Goal: Transaction & Acquisition: Register for event/course

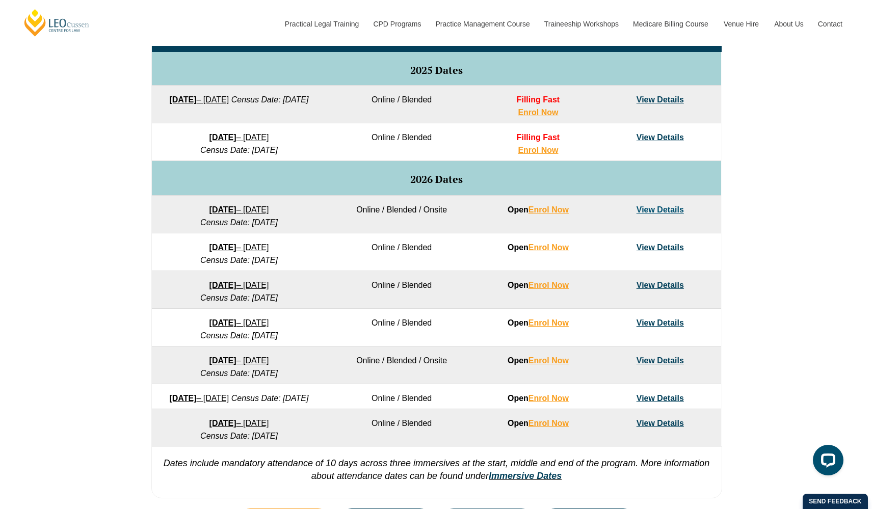
scroll to position [352, 0]
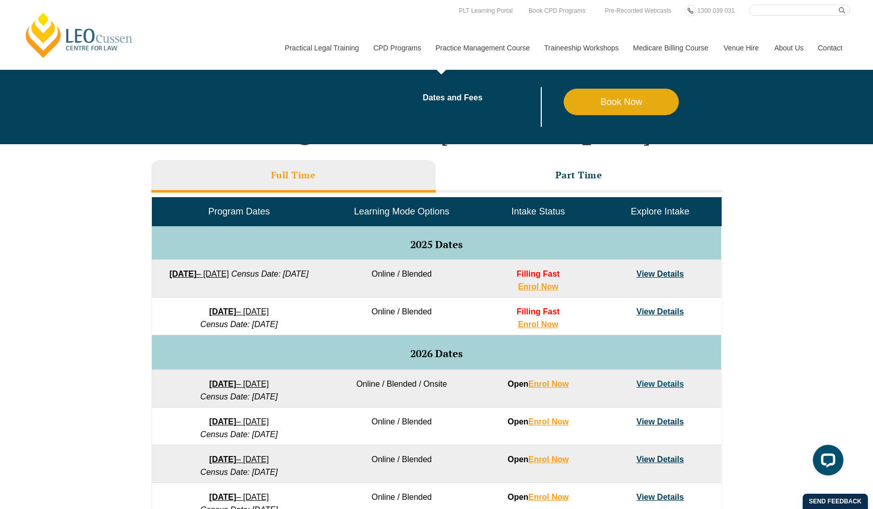
click at [452, 48] on link "Practice Management Course" at bounding box center [482, 48] width 109 height 44
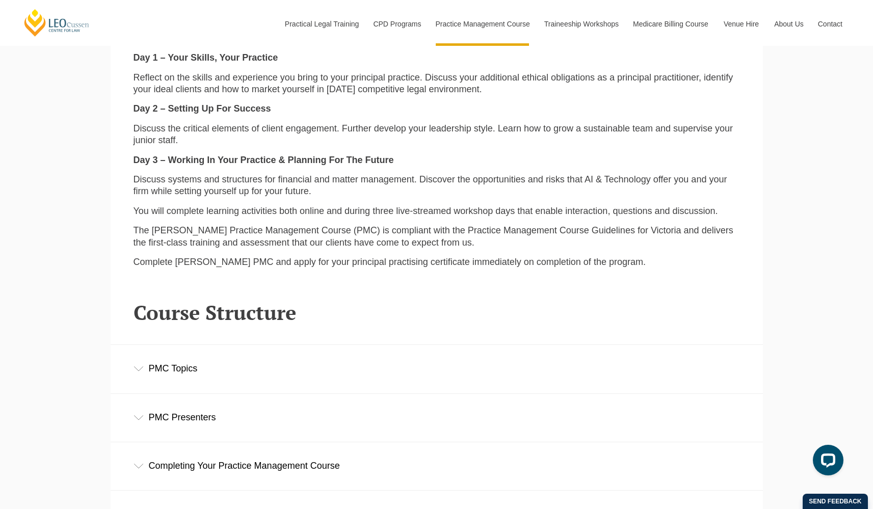
scroll to position [1413, 0]
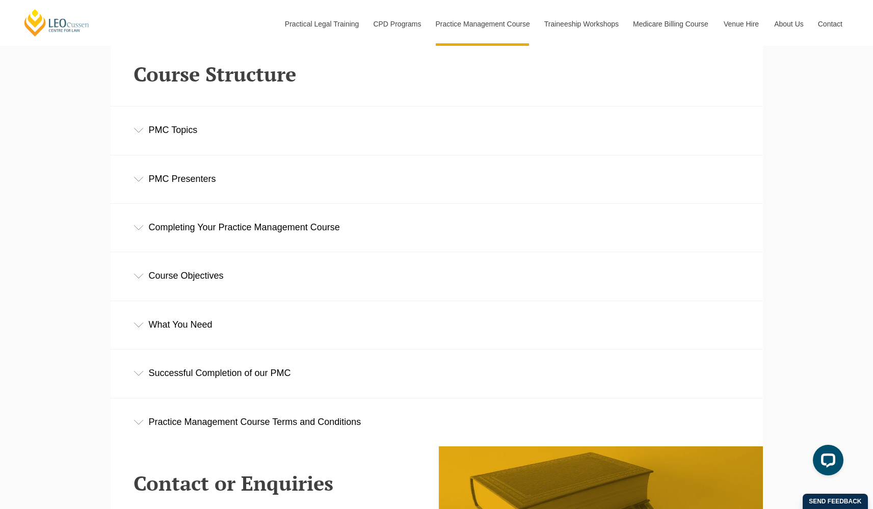
click at [193, 226] on div "Completing Your Practice Management Course" at bounding box center [437, 227] width 652 height 47
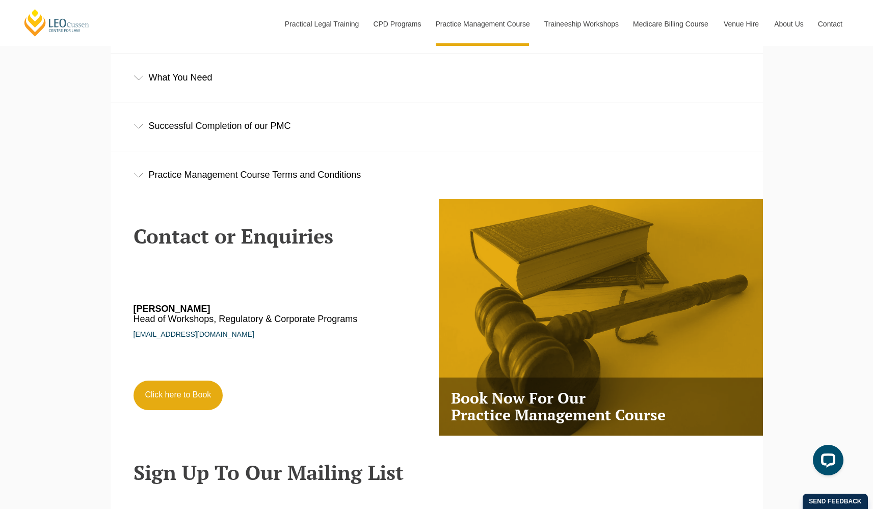
scroll to position [2161, 0]
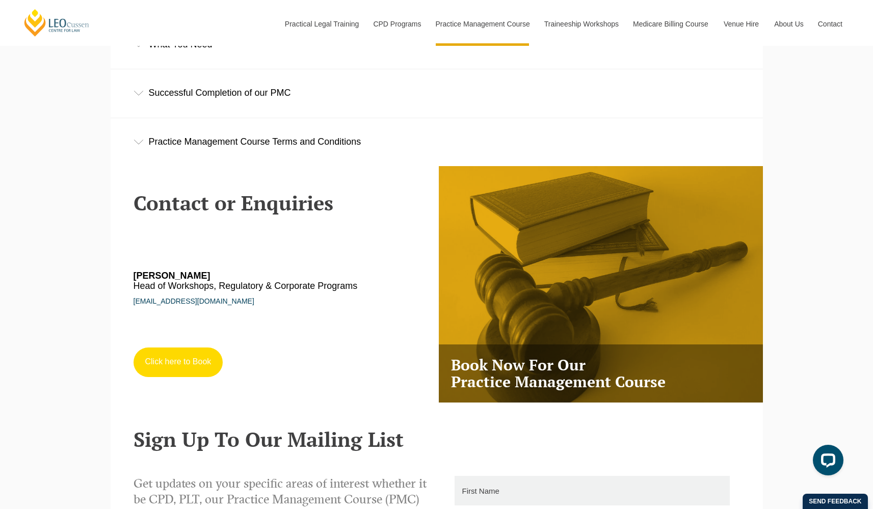
click at [185, 359] on link "Click here to Book" at bounding box center [179, 363] width 90 height 30
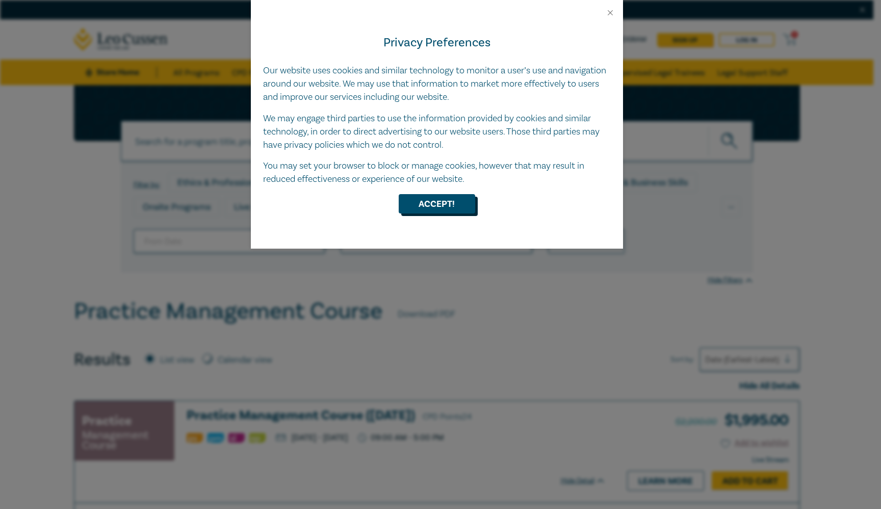
click at [460, 198] on button "Accept!" at bounding box center [437, 203] width 76 height 19
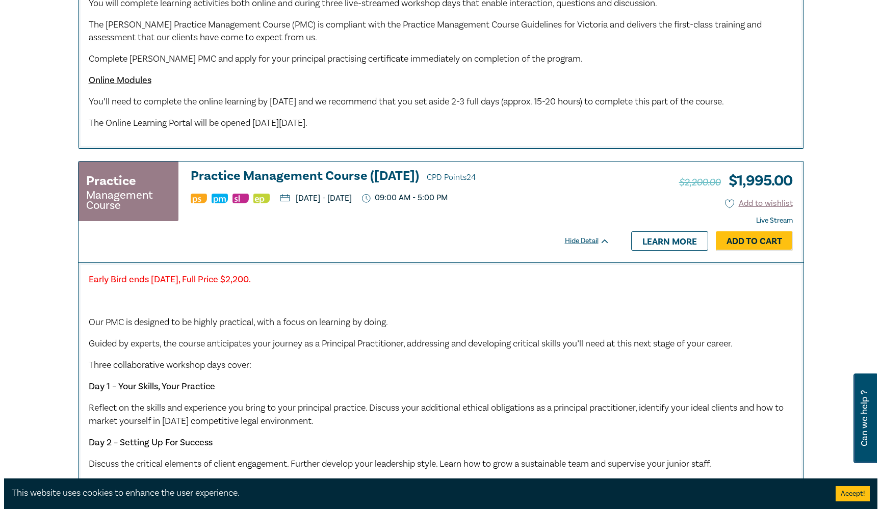
scroll to position [267, 0]
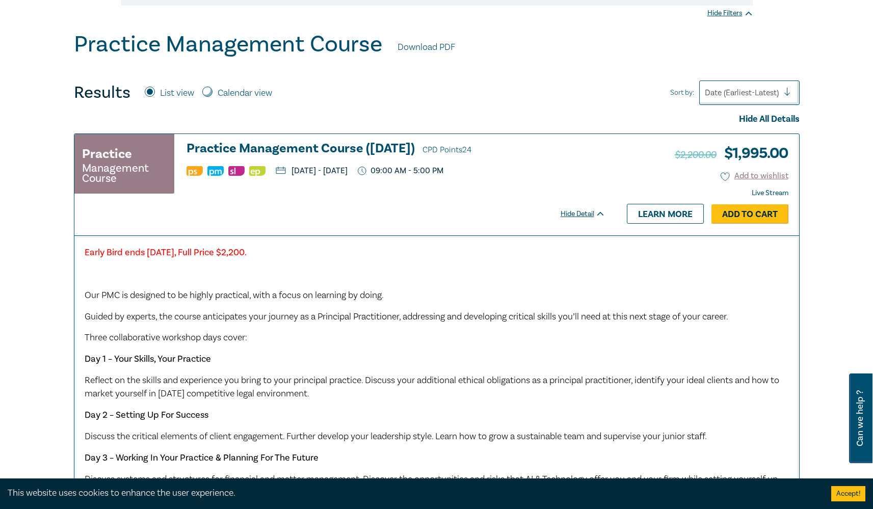
click at [724, 207] on link "Add to Cart" at bounding box center [750, 213] width 77 height 19
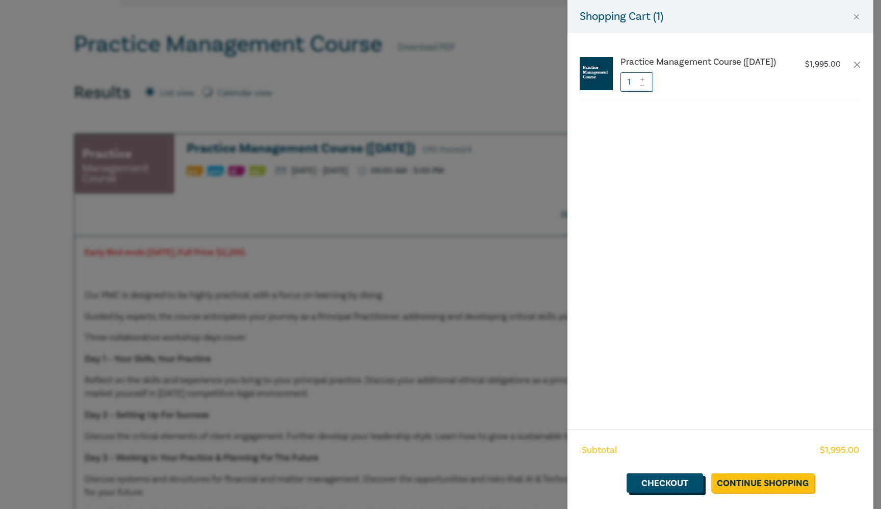
click at [694, 487] on link "Checkout" at bounding box center [664, 483] width 76 height 19
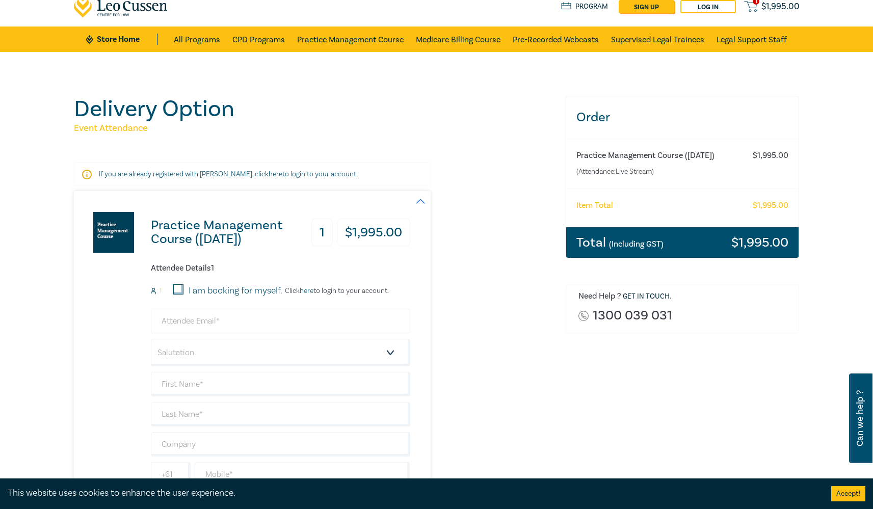
scroll to position [211, 0]
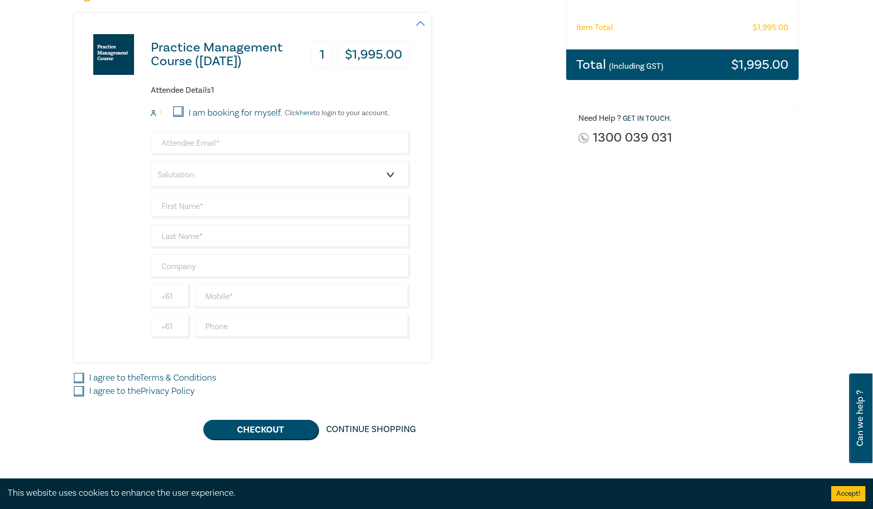
click at [174, 112] on input "I am booking for myself." at bounding box center [178, 112] width 10 height 10
checkbox input "true"
type input "gordon.youl@gmail.com"
select select "Mr."
type input "Gordon"
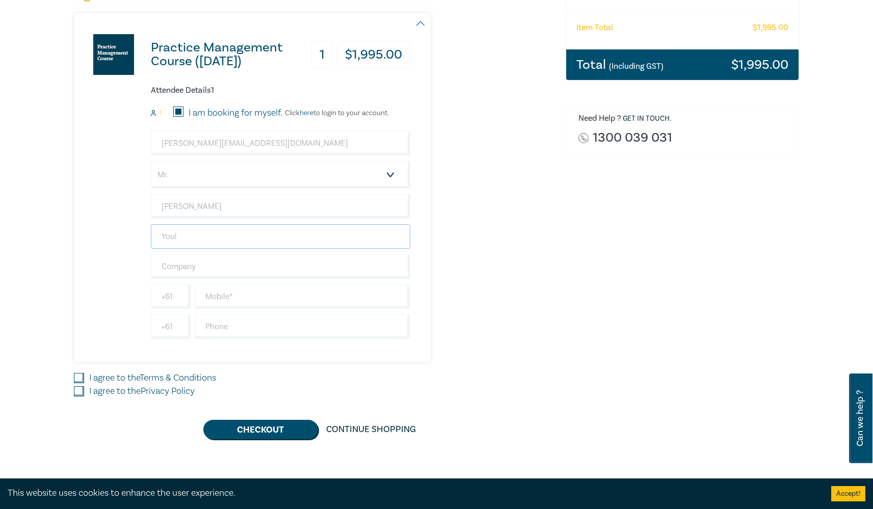
type input "Youl"
click at [501, 285] on div "Practice Management Course (October 2025) 1 $ 1,995.00 Attendee Details 1 1 I a…" at bounding box center [314, 187] width 480 height 349
type input "402516599"
click at [77, 378] on input "I agree to the Terms & Conditions" at bounding box center [79, 378] width 10 height 10
checkbox input "true"
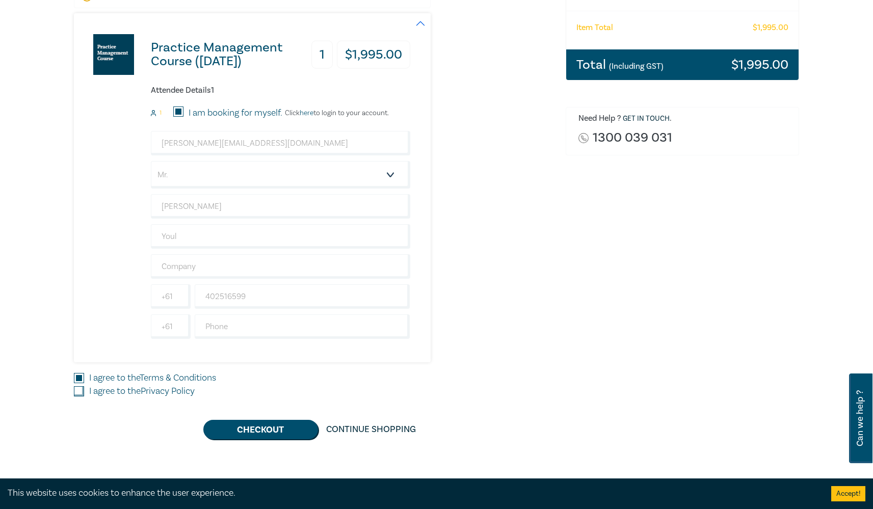
click at [77, 388] on input "I agree to the Privacy Policy" at bounding box center [79, 391] width 10 height 10
checkbox input "true"
click at [288, 435] on button "Checkout" at bounding box center [260, 429] width 115 height 19
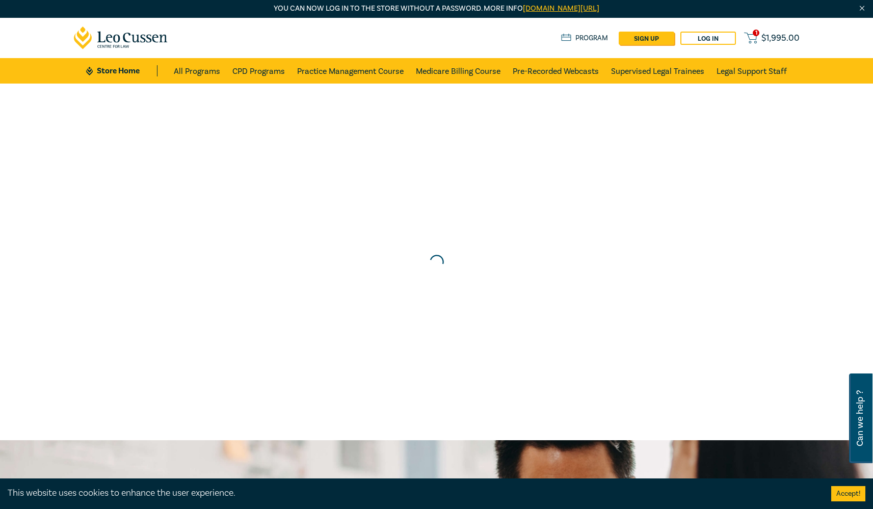
scroll to position [0, 0]
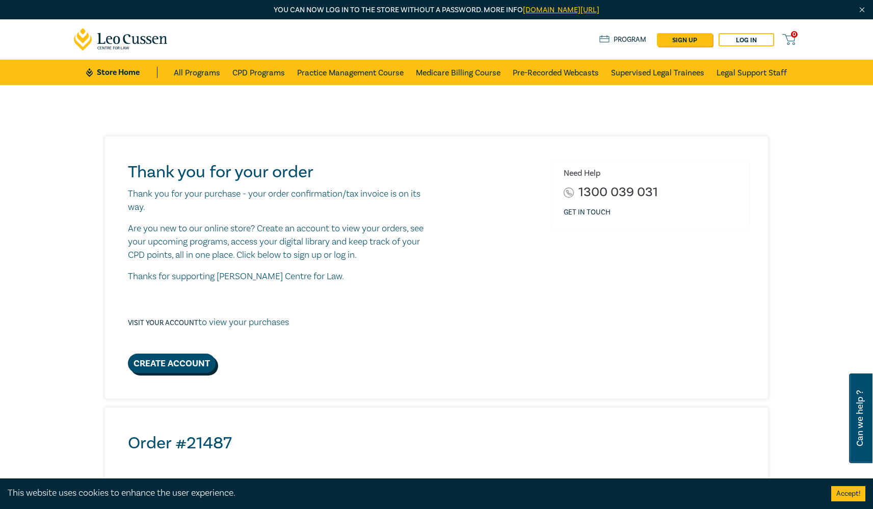
click at [183, 362] on link "Create Account" at bounding box center [172, 363] width 88 height 19
select select "AU"
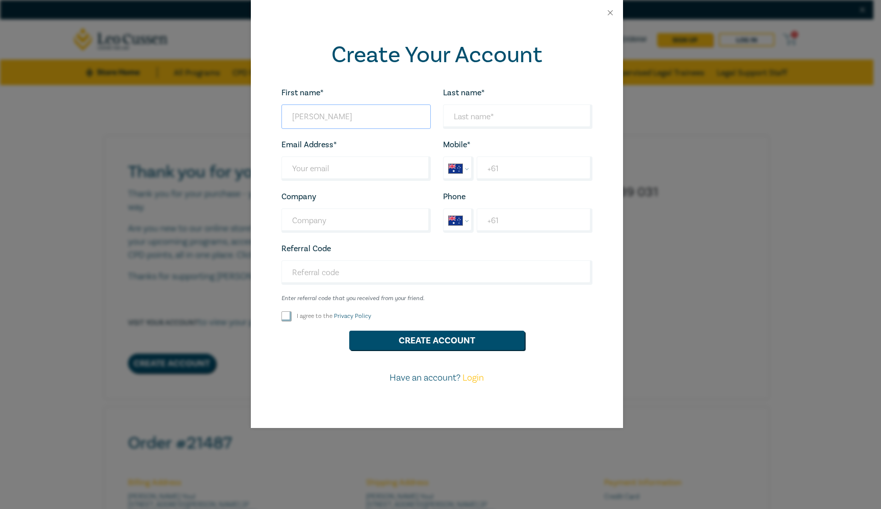
type input "Gordon"
type input "Youl"
type input "gordon.youl@gmail.com"
type input "+61 402 516 599"
click at [289, 316] on input "I agree to the Privacy Policy" at bounding box center [286, 316] width 10 height 10
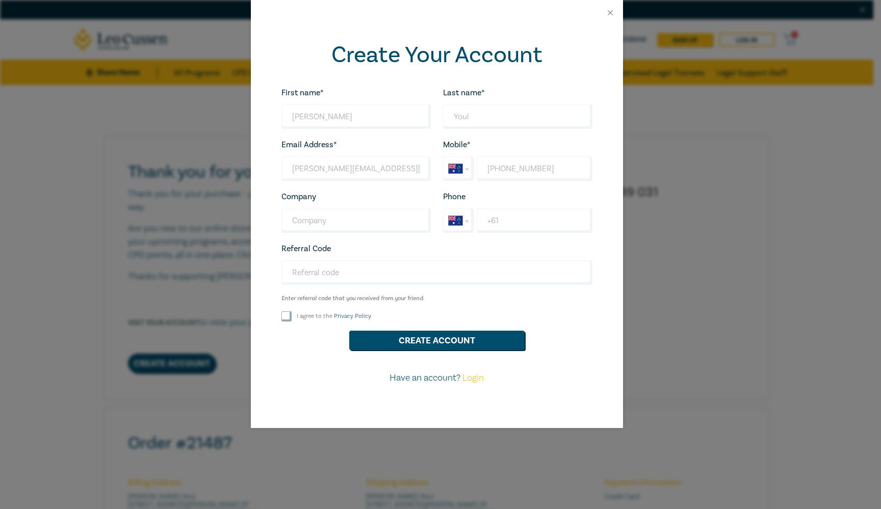
checkbox input "true"
click at [438, 342] on button "Create Account" at bounding box center [436, 340] width 175 height 19
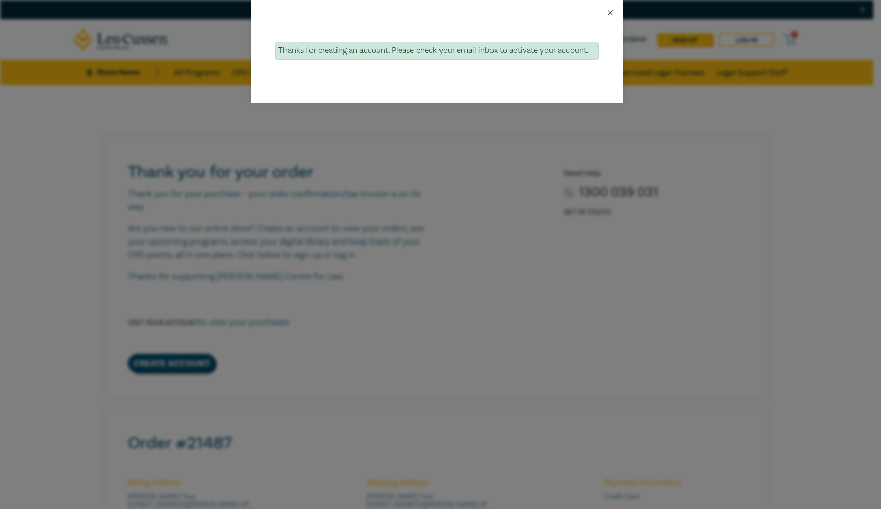
click at [609, 9] on button "Close" at bounding box center [610, 12] width 9 height 9
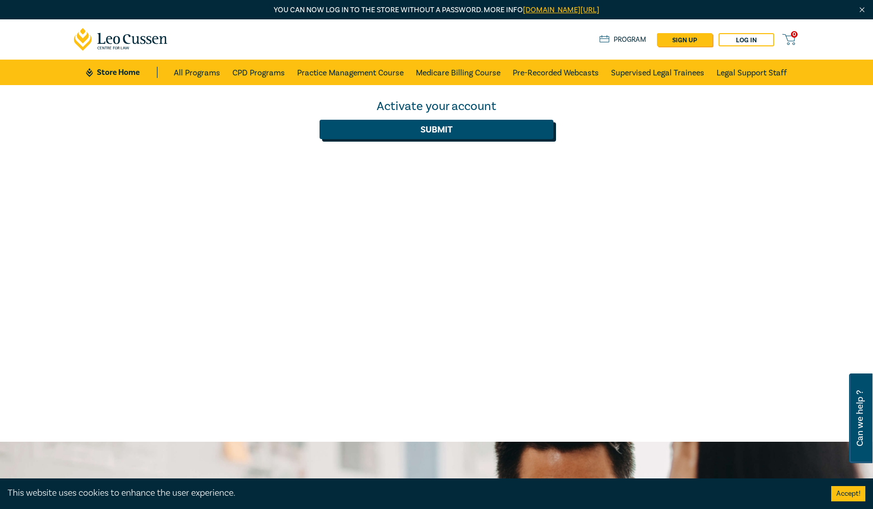
click at [459, 133] on button "Submit" at bounding box center [437, 129] width 234 height 19
